Goal: Information Seeking & Learning: Learn about a topic

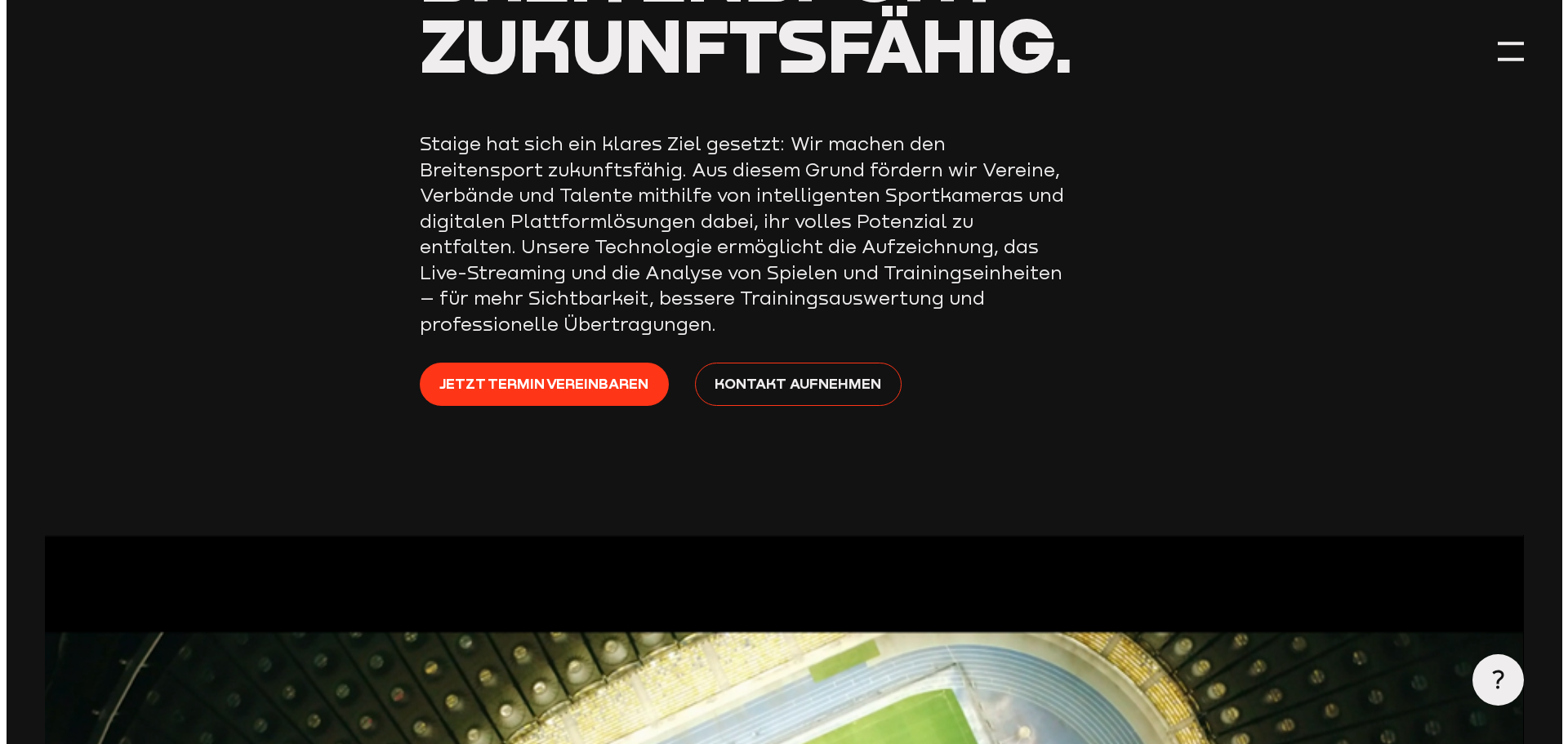
scroll to position [981, 0]
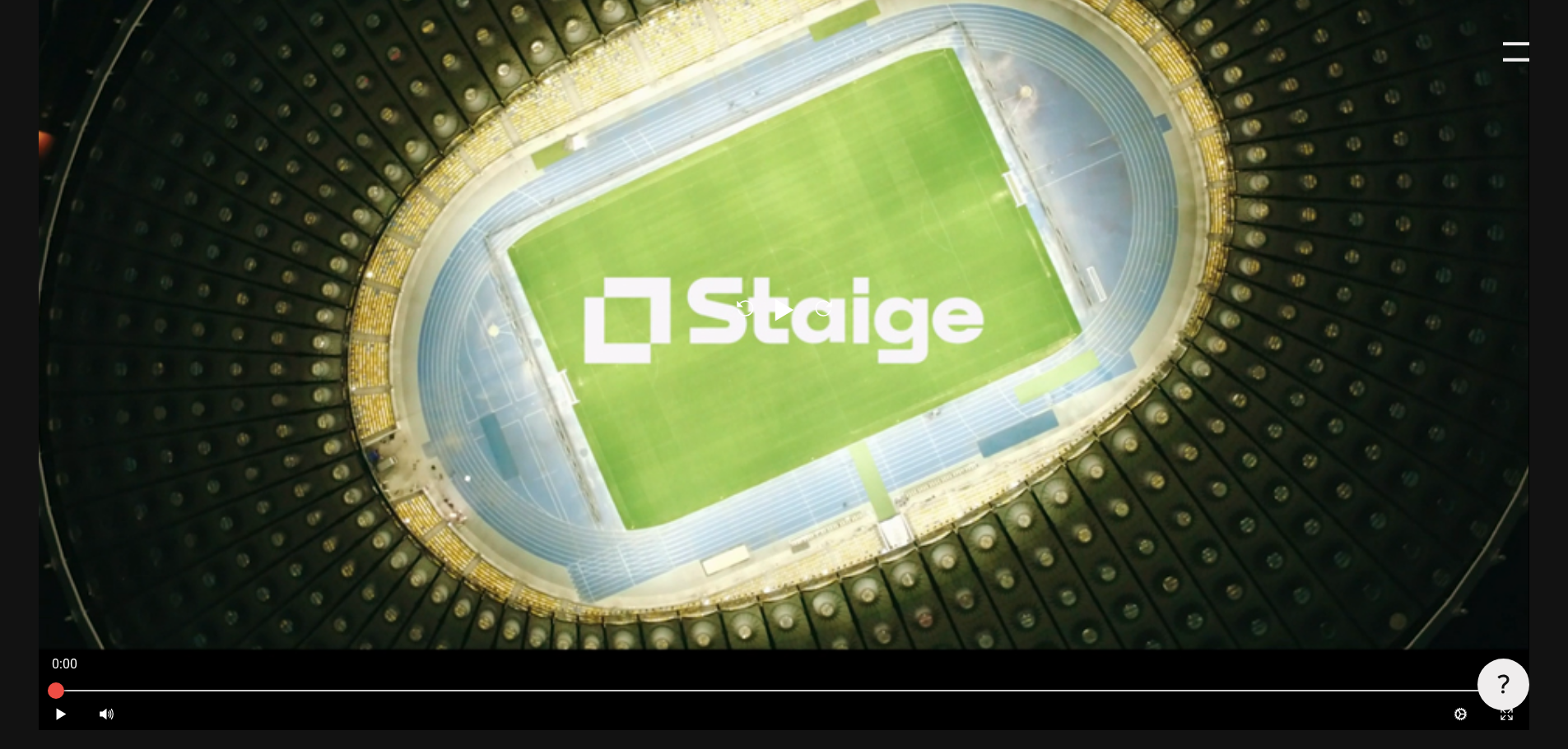
click at [1516, 53] on div at bounding box center [1516, 51] width 26 height 26
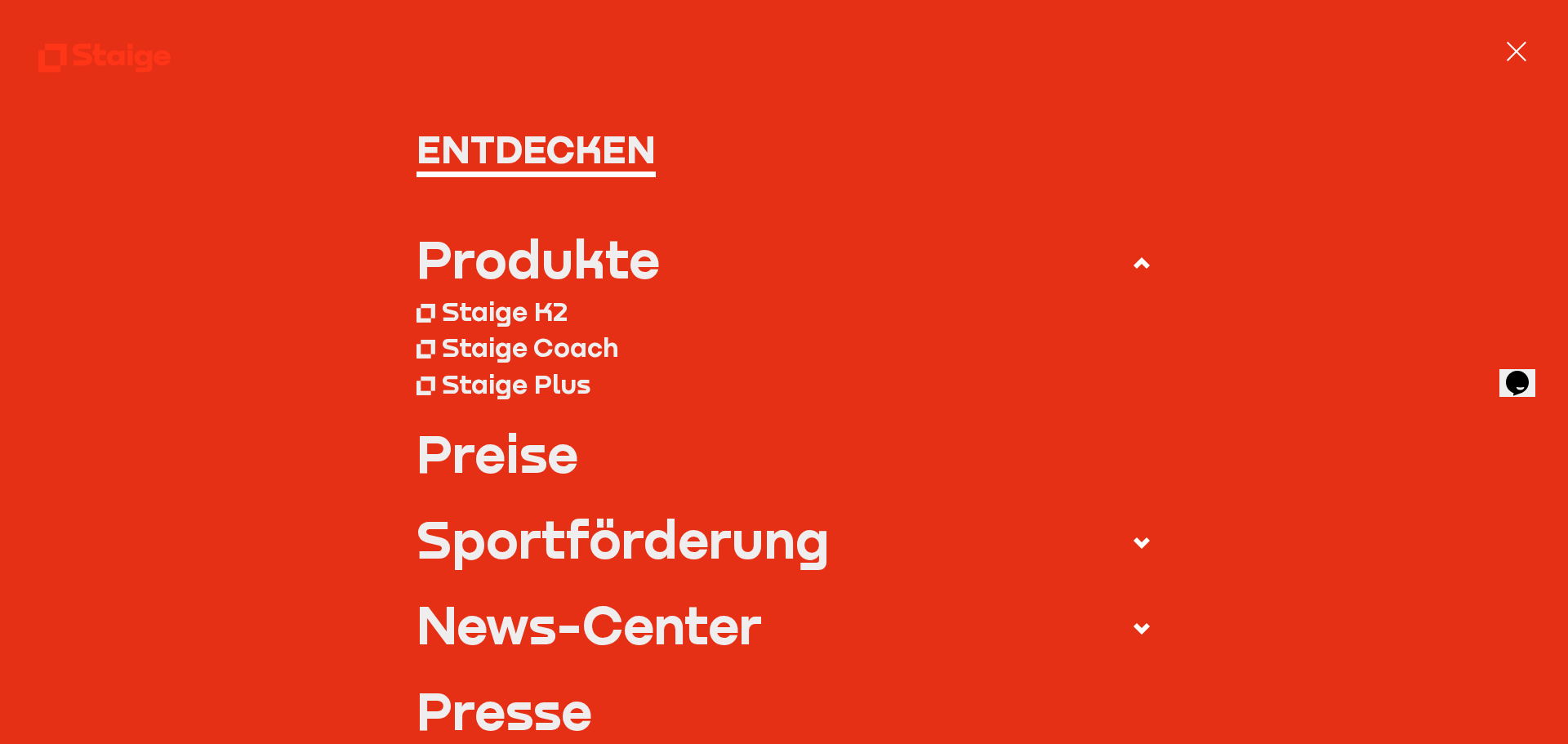
scroll to position [0, 0]
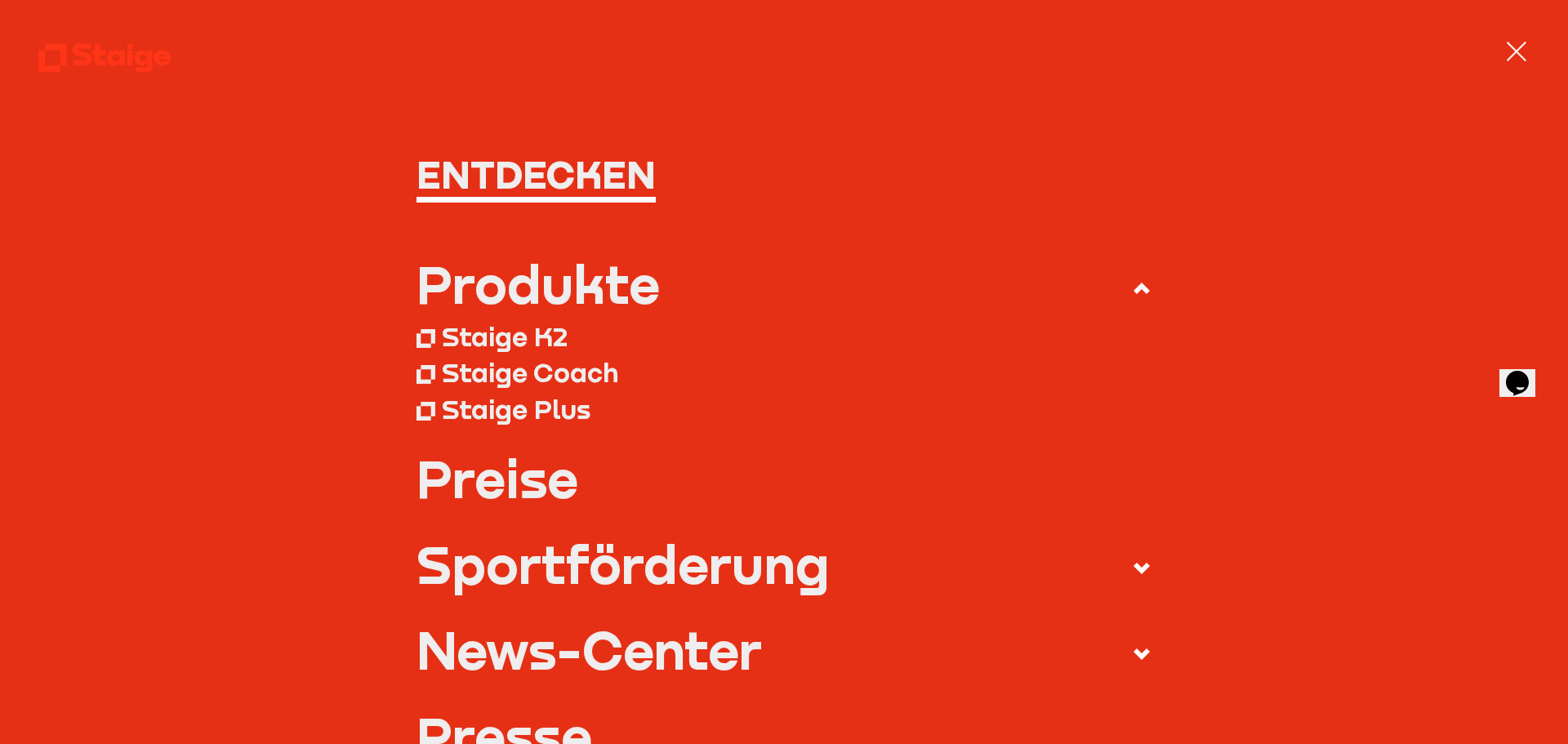
click at [522, 501] on link "Preise" at bounding box center [784, 479] width 736 height 52
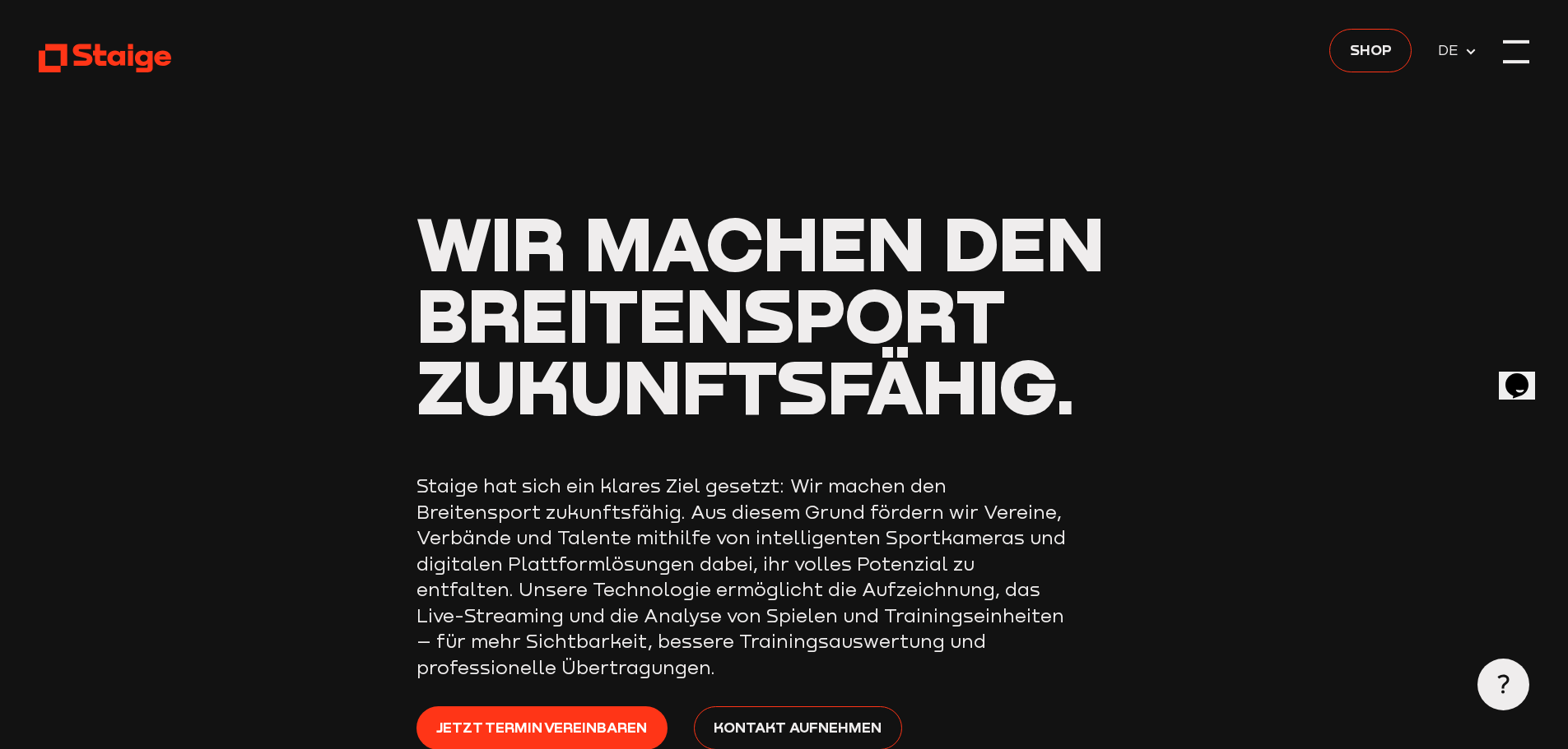
click at [1516, 45] on div at bounding box center [1516, 51] width 26 height 26
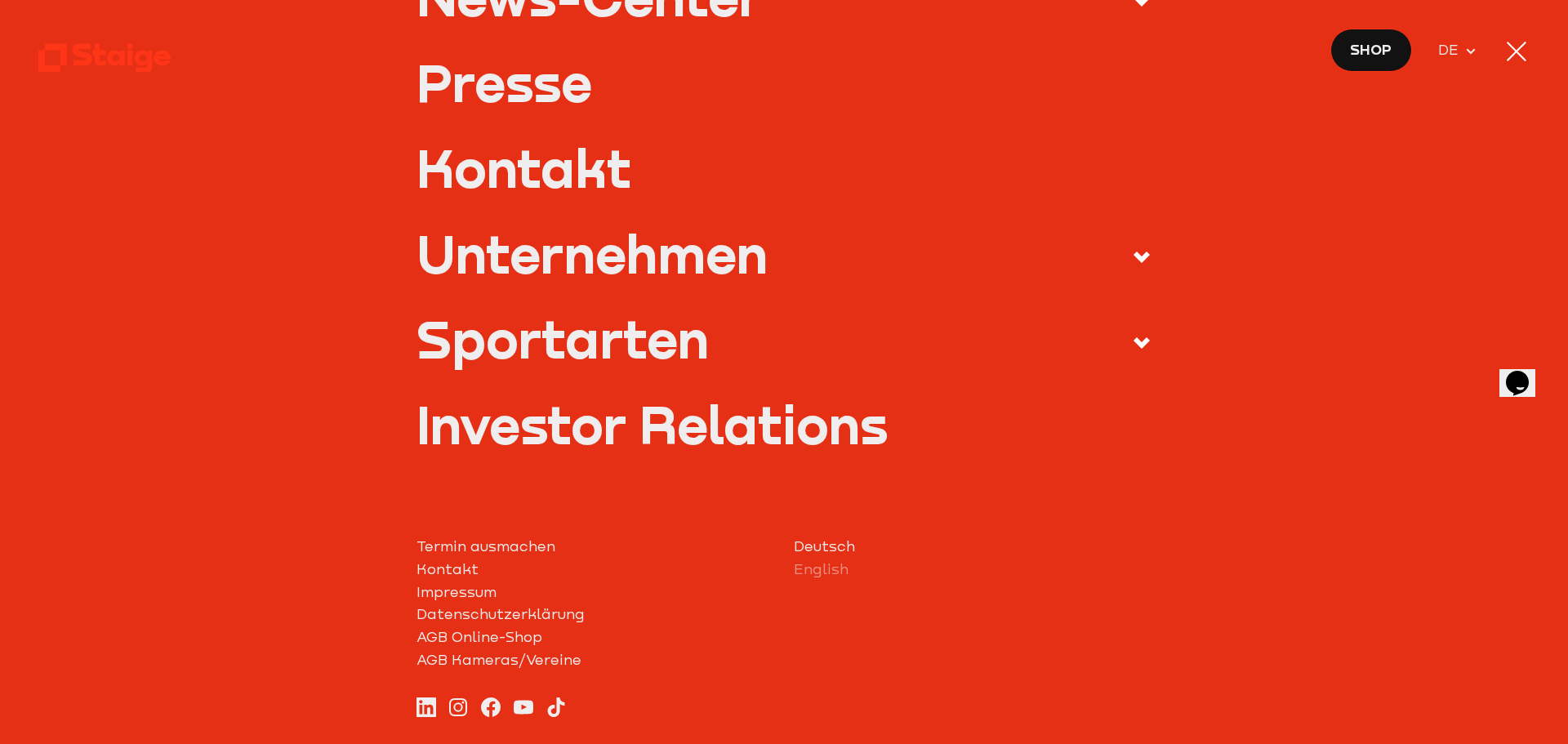
scroll to position [737, 0]
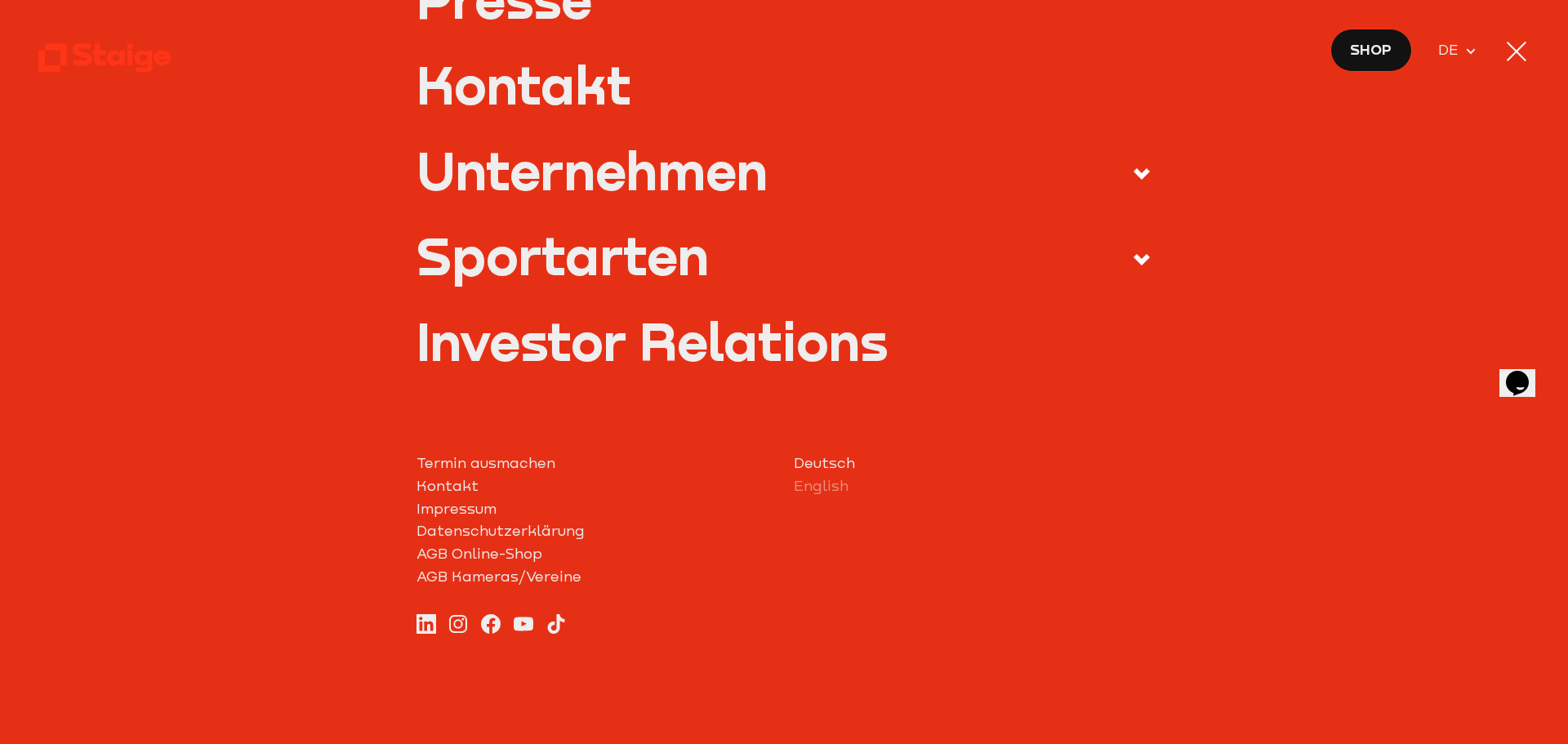
click at [84, 54] on use at bounding box center [104, 59] width 132 height 28
